Goal: Information Seeking & Learning: Learn about a topic

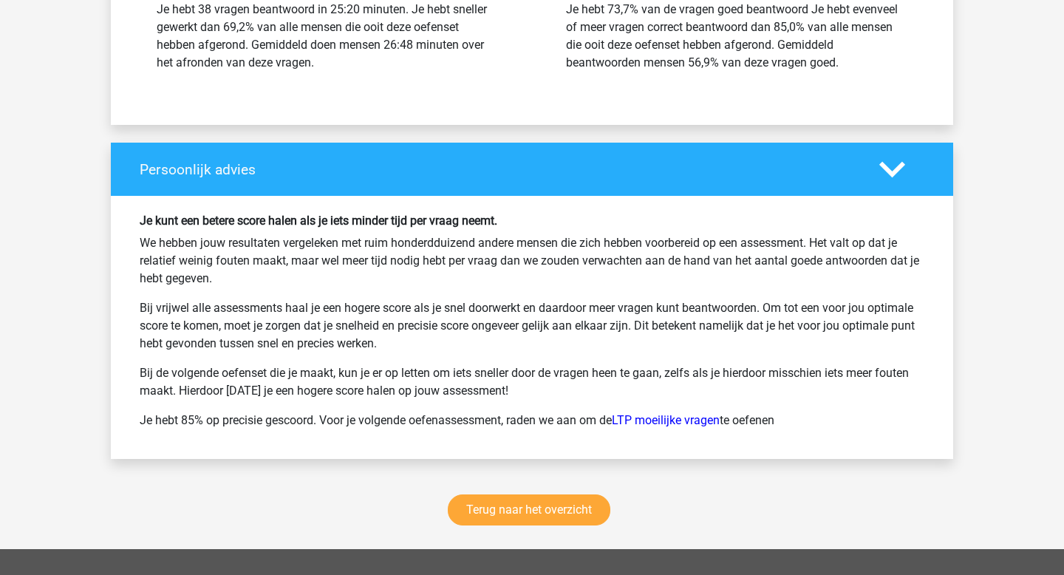
scroll to position [3404, 0]
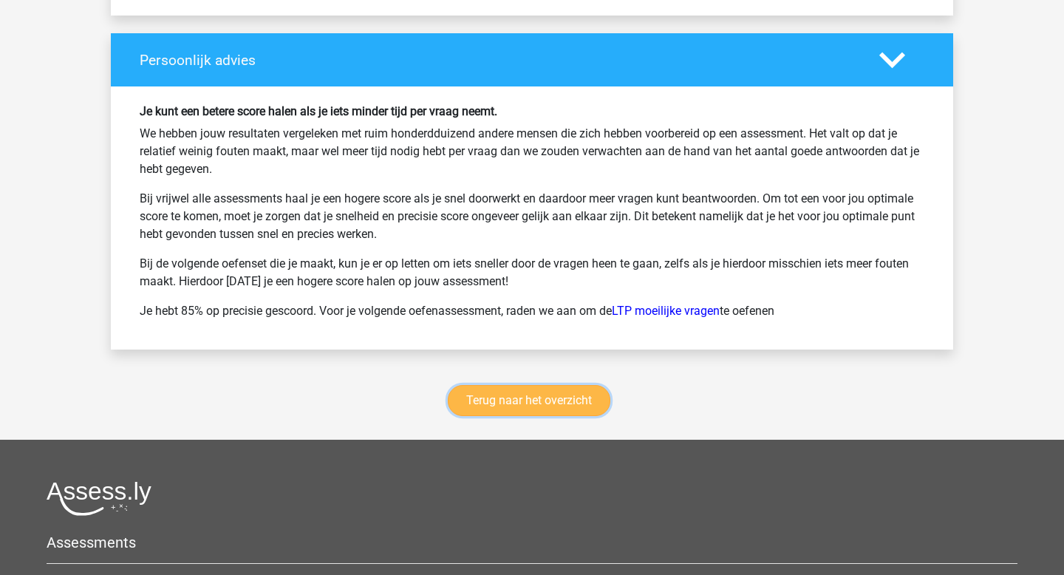
click at [520, 398] on link "Terug naar het overzicht" at bounding box center [529, 400] width 163 height 31
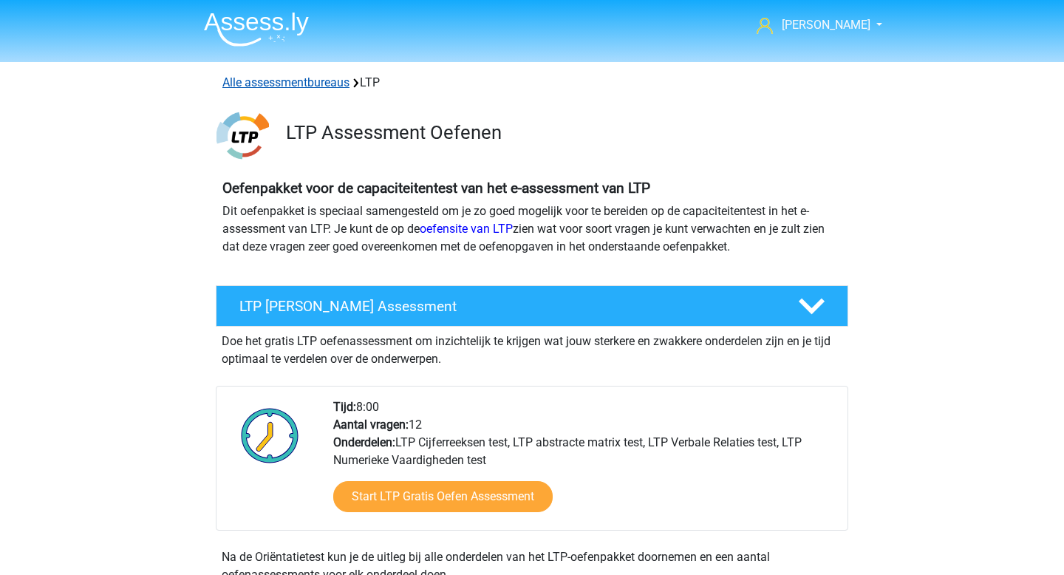
click at [310, 85] on link "Alle assessmentbureaus" at bounding box center [285, 82] width 127 height 14
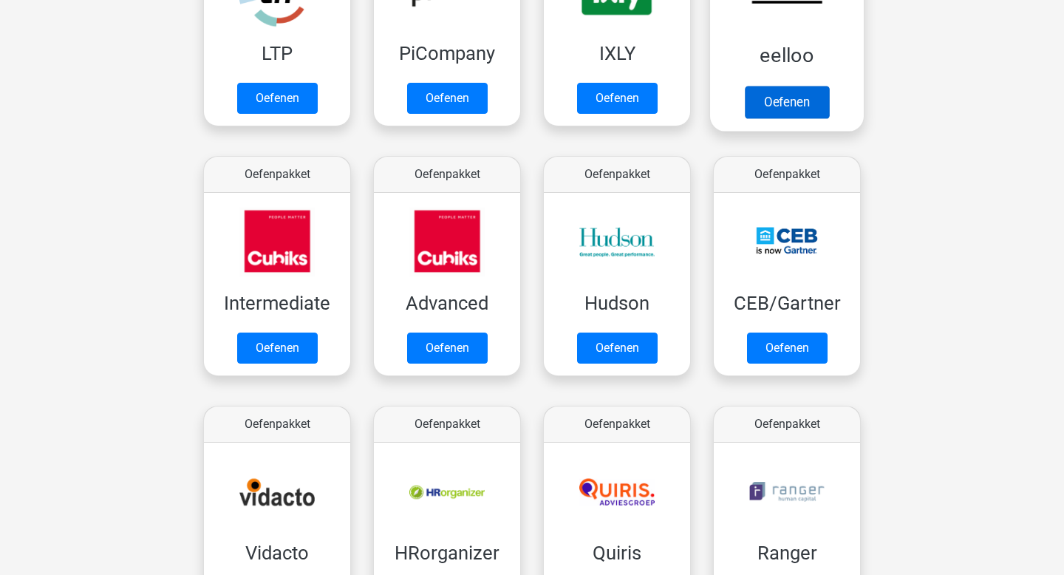
scroll to position [314, 0]
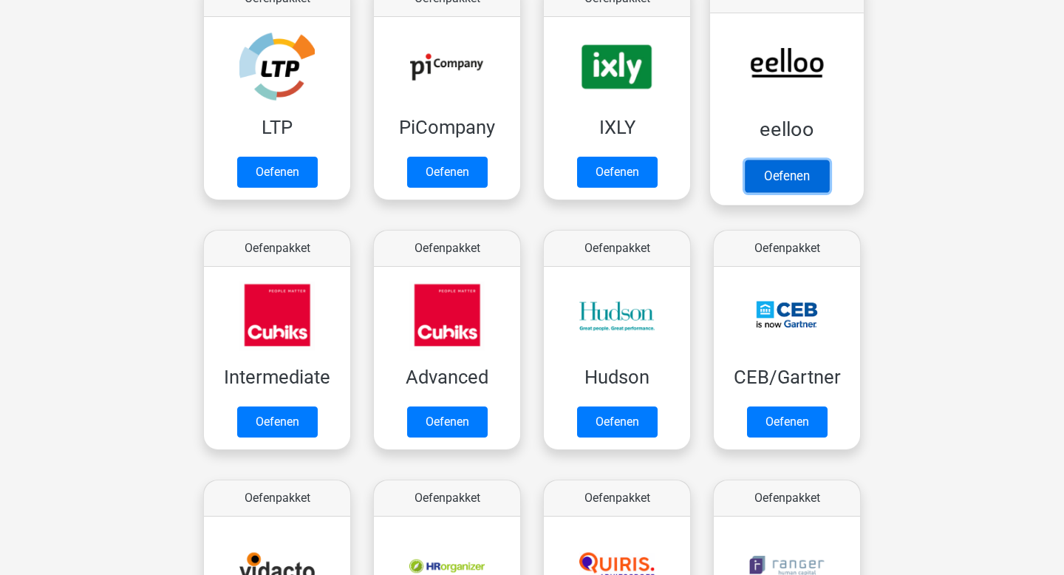
click at [781, 173] on link "Oefenen" at bounding box center [787, 176] width 84 height 33
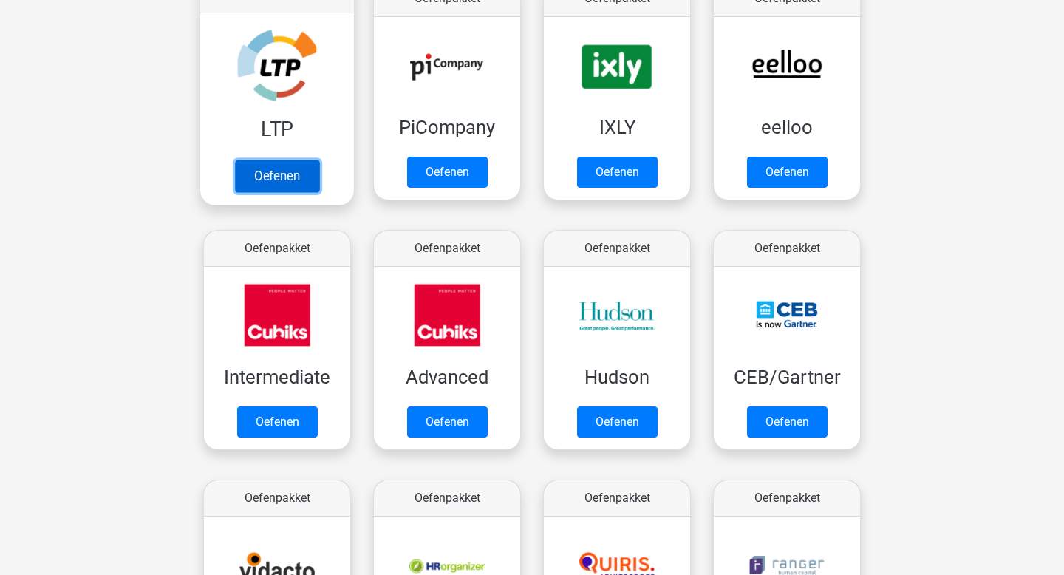
click at [303, 169] on link "Oefenen" at bounding box center [277, 176] width 84 height 33
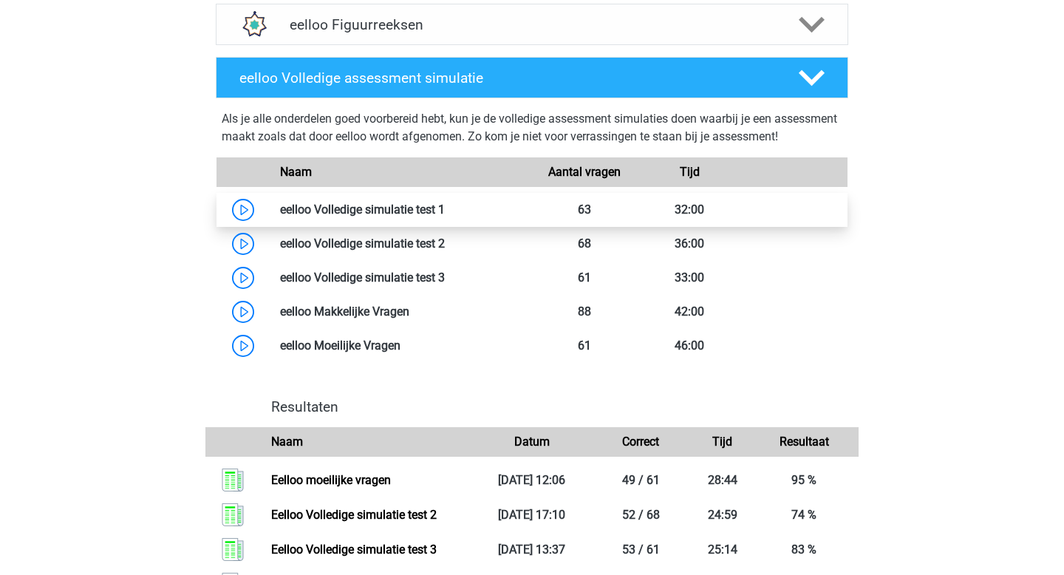
scroll to position [551, 0]
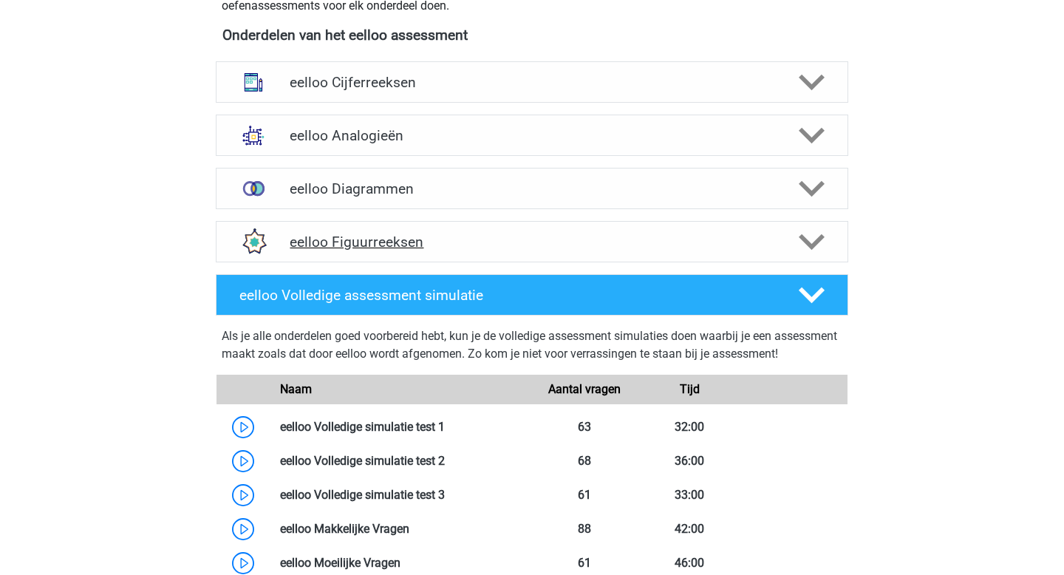
click at [569, 224] on div "eelloo Figuurreeksen" at bounding box center [532, 241] width 633 height 41
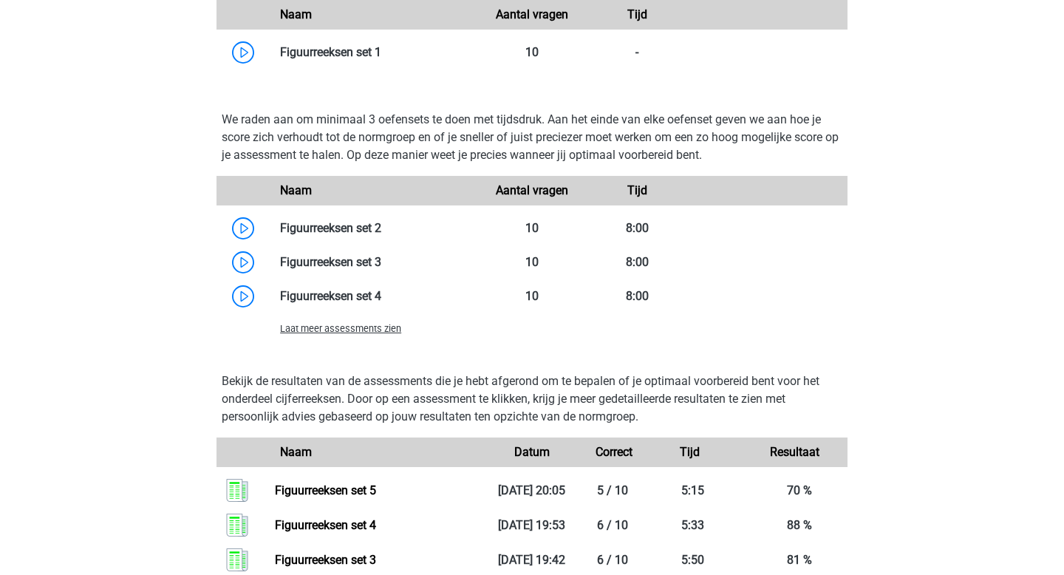
scroll to position [1198, 0]
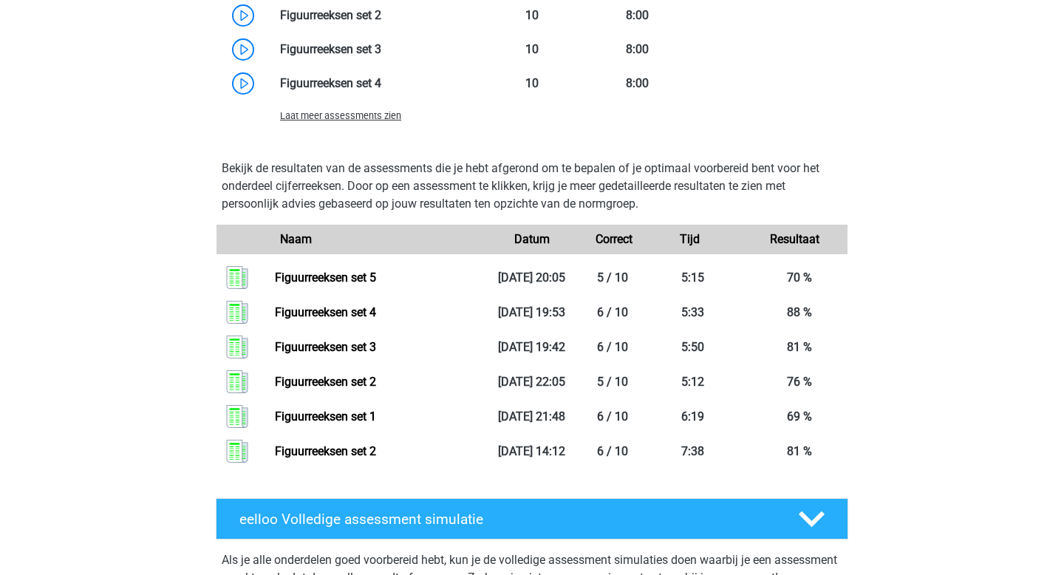
click at [363, 117] on span "Laat meer assessments zien" at bounding box center [340, 115] width 121 height 11
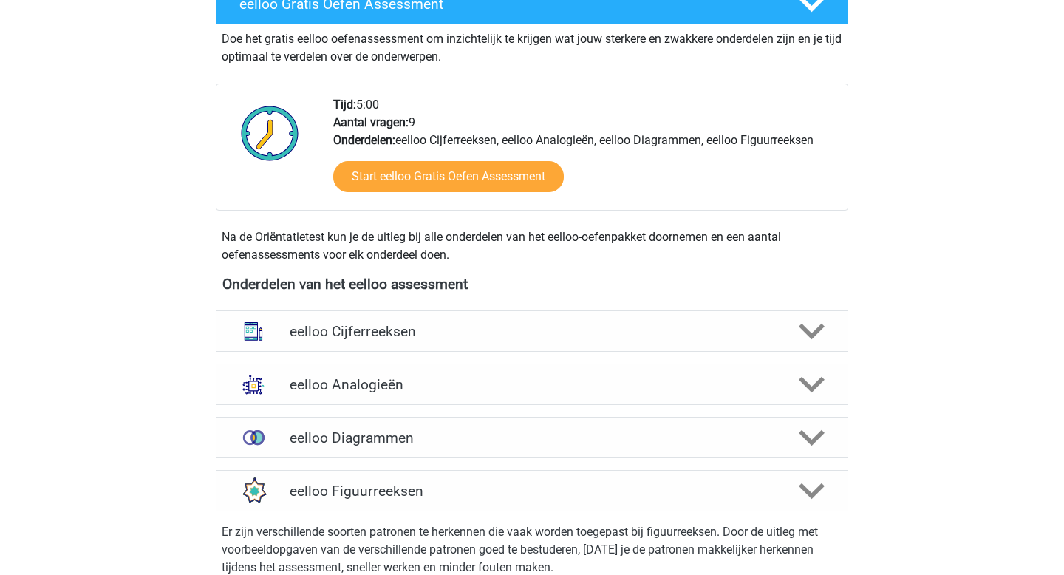
scroll to position [0, 0]
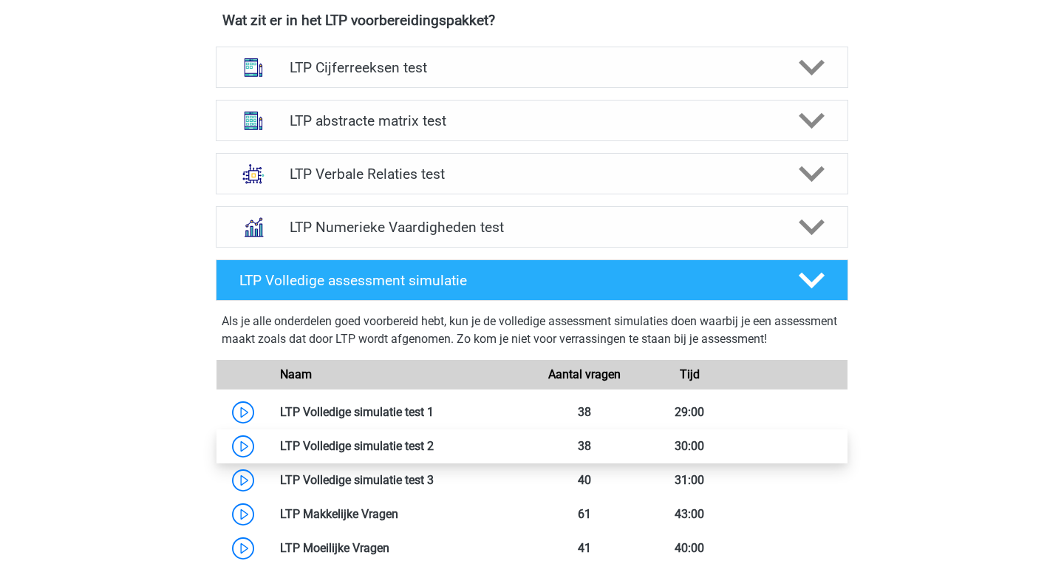
scroll to position [575, 0]
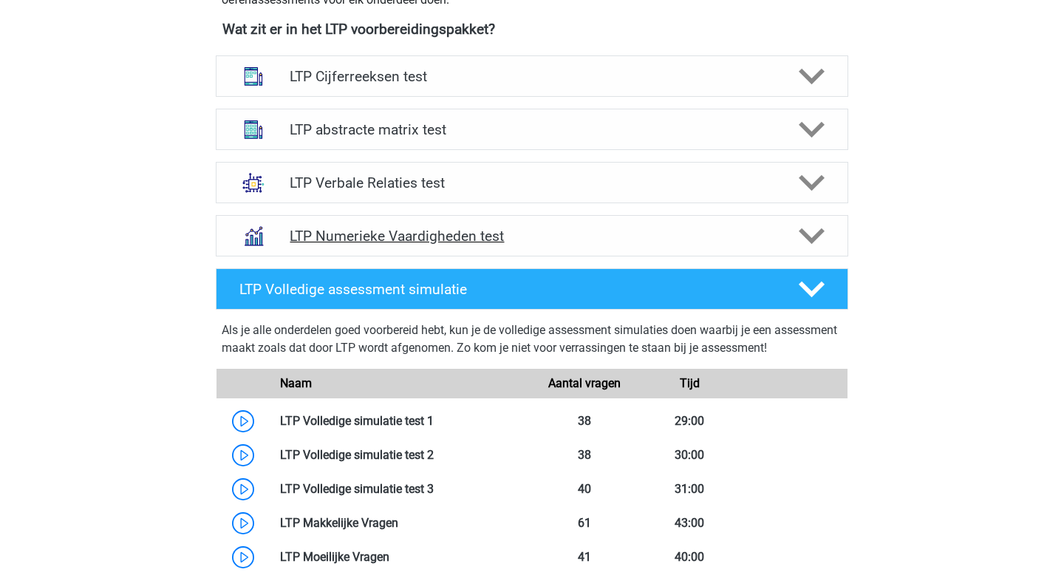
click at [806, 236] on polygon at bounding box center [812, 236] width 26 height 16
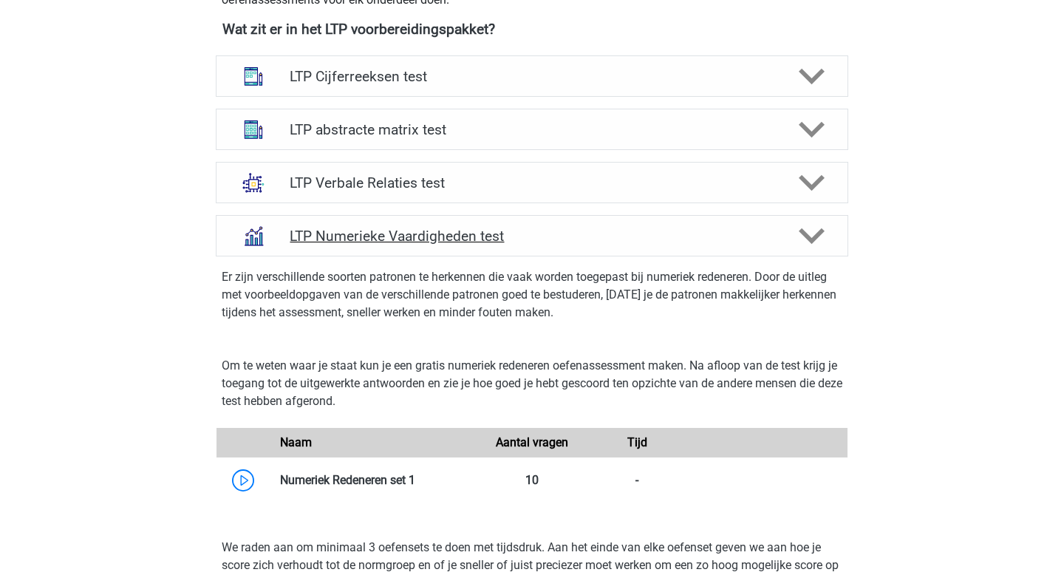
click at [806, 236] on polygon at bounding box center [812, 236] width 26 height 16
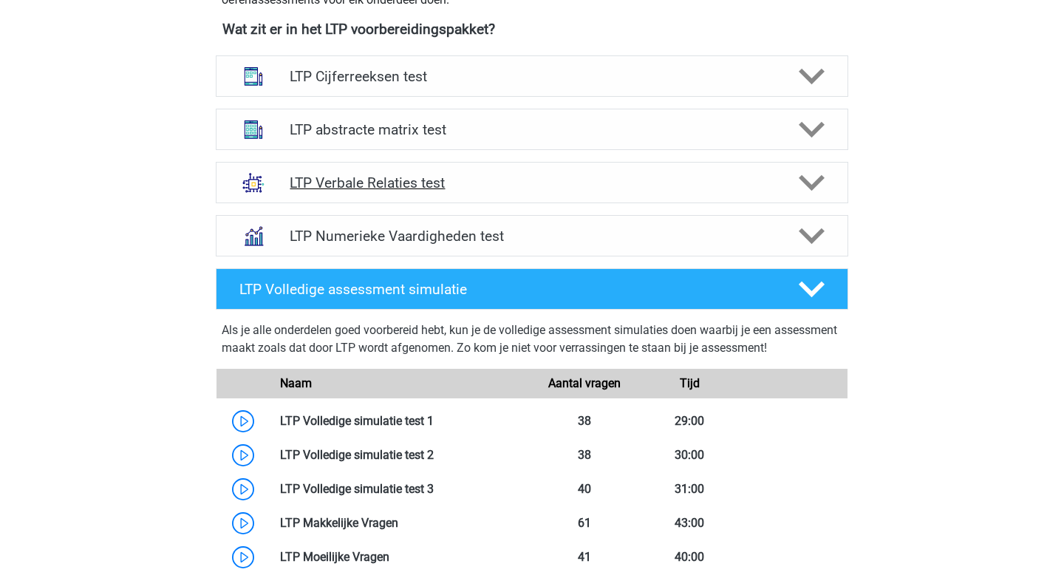
click at [812, 180] on icon at bounding box center [812, 183] width 26 height 26
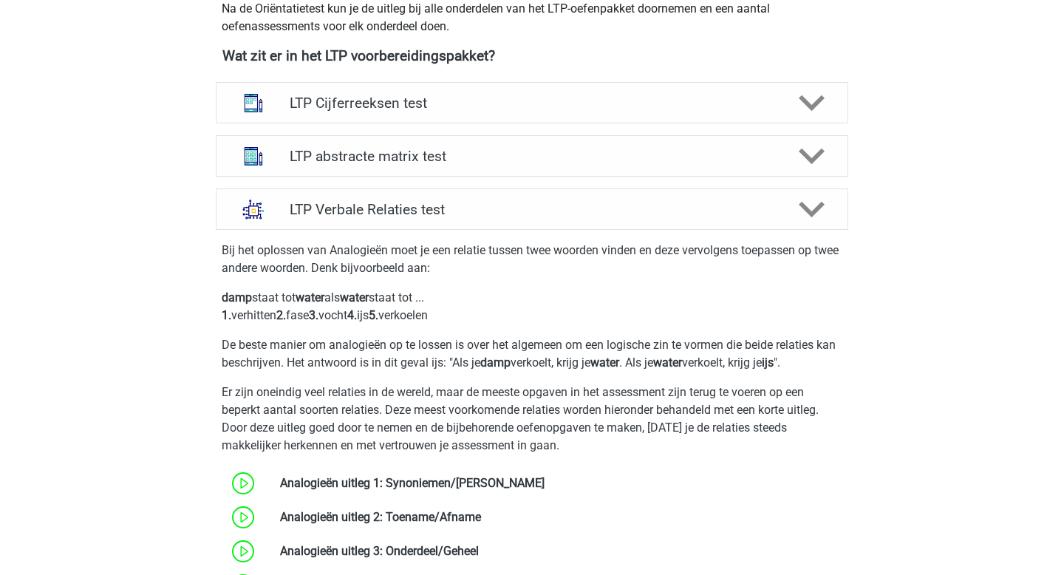
scroll to position [546, 0]
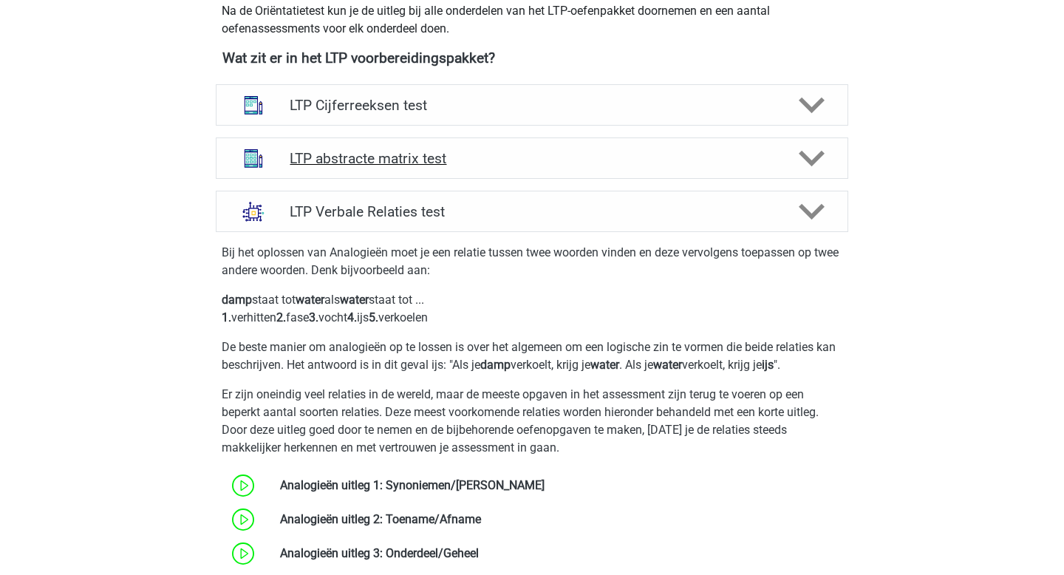
click at [803, 174] on div "LTP abstracte matrix test" at bounding box center [532, 157] width 633 height 41
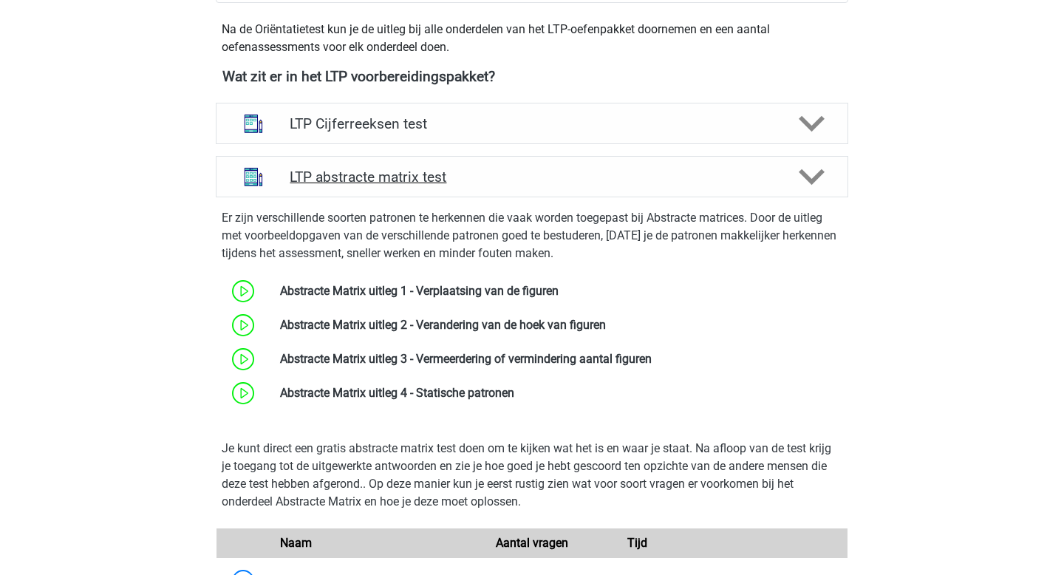
scroll to position [513, 0]
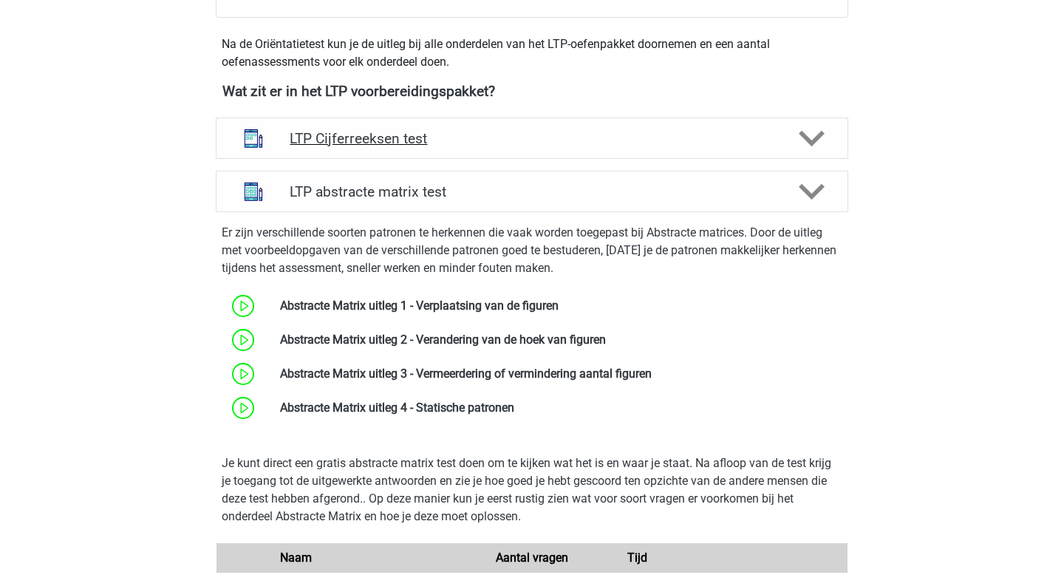
click at [814, 130] on icon at bounding box center [812, 139] width 26 height 26
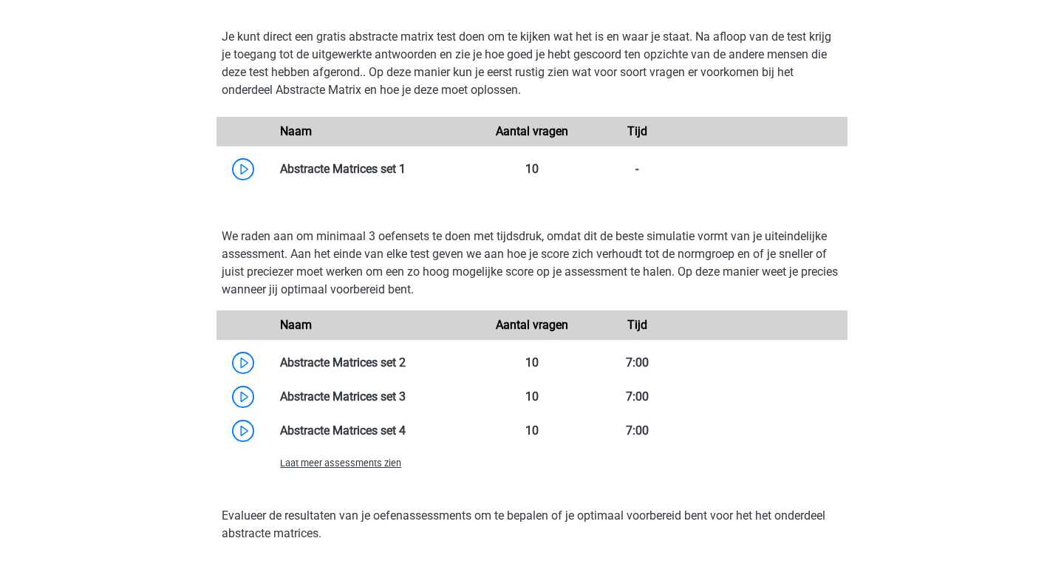
scroll to position [1951, 0]
